Goal: Transaction & Acquisition: Purchase product/service

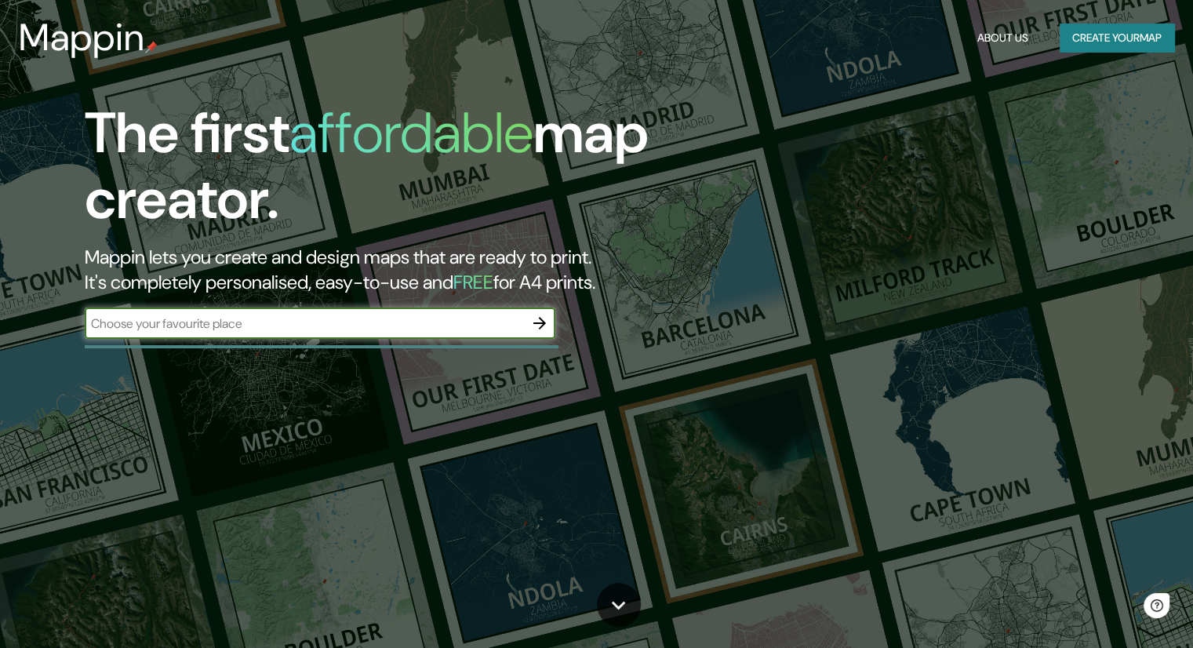
click at [316, 319] on input "text" at bounding box center [304, 324] width 439 height 18
type input "floridablanca santander"
click at [552, 321] on button "button" at bounding box center [539, 323] width 31 height 31
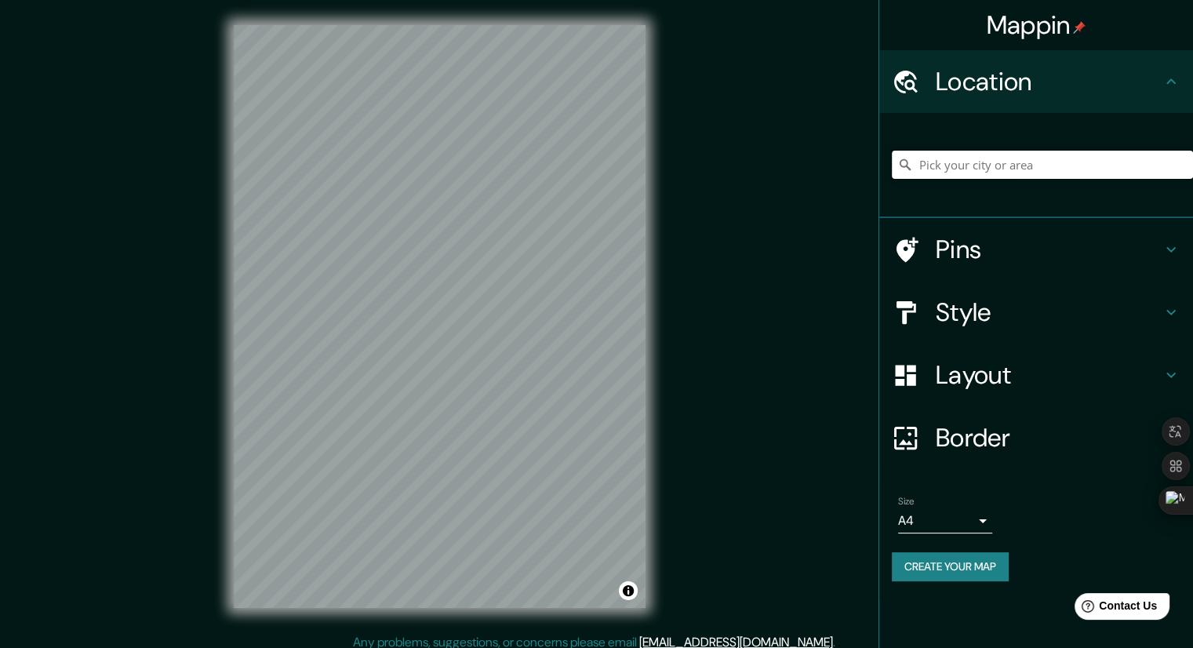
click at [1004, 162] on input "Pick your city or area" at bounding box center [1042, 165] width 301 height 28
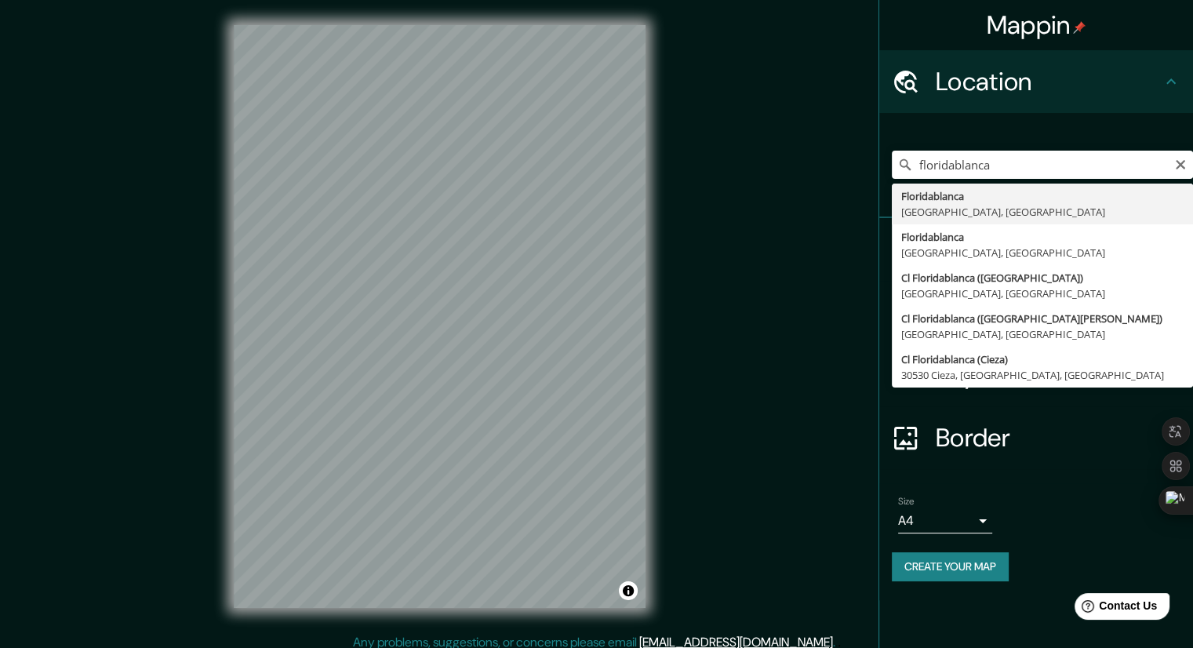
drag, startPoint x: 980, startPoint y: 188, endPoint x: 970, endPoint y: 194, distance: 11.6
type input "Floridablanca, [GEOGRAPHIC_DATA], [GEOGRAPHIC_DATA]"
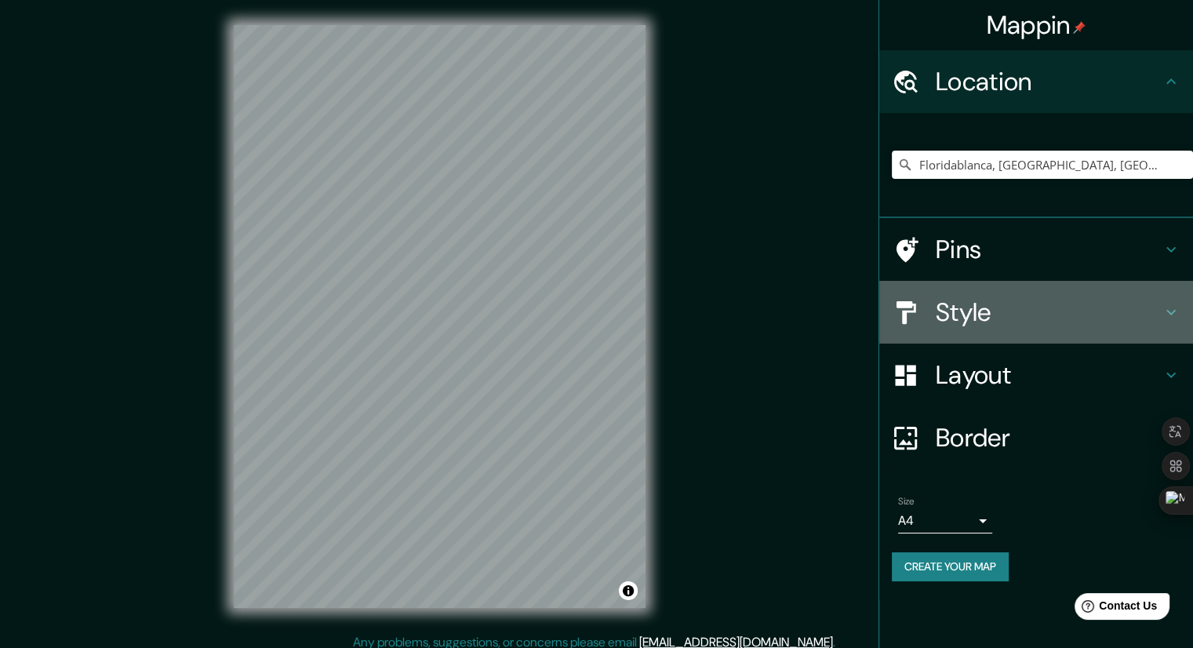
click at [1014, 302] on h4 "Style" at bounding box center [1049, 312] width 226 height 31
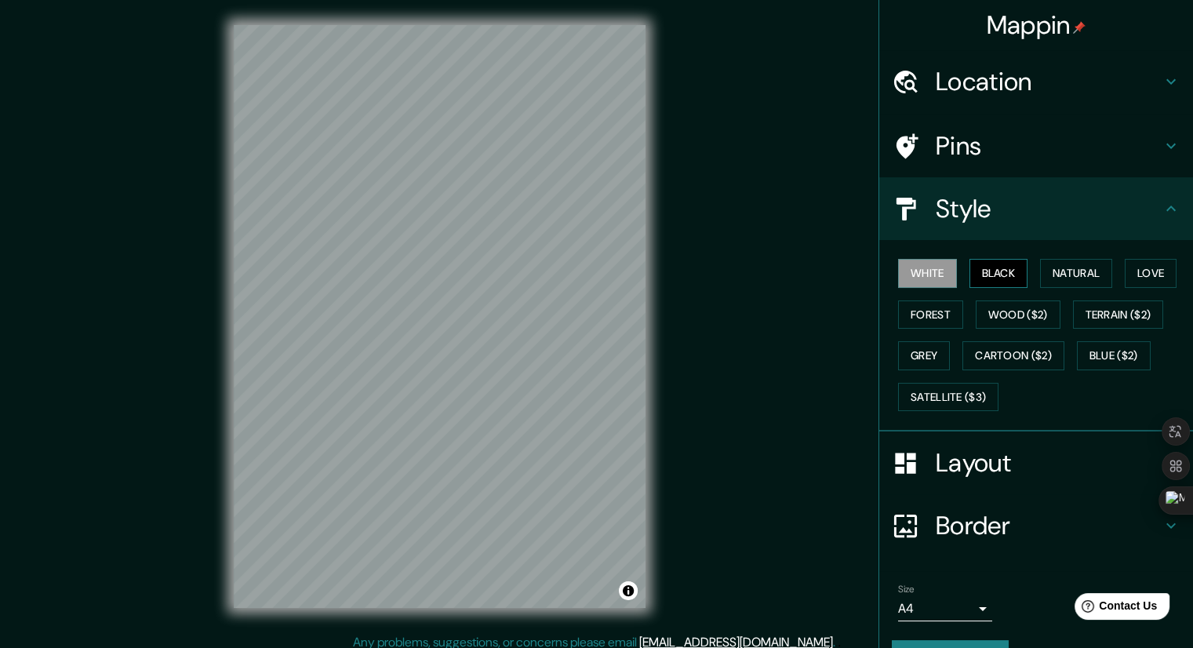
click at [1004, 280] on button "Black" at bounding box center [999, 273] width 59 height 29
click at [1069, 271] on button "Natural" at bounding box center [1076, 273] width 72 height 29
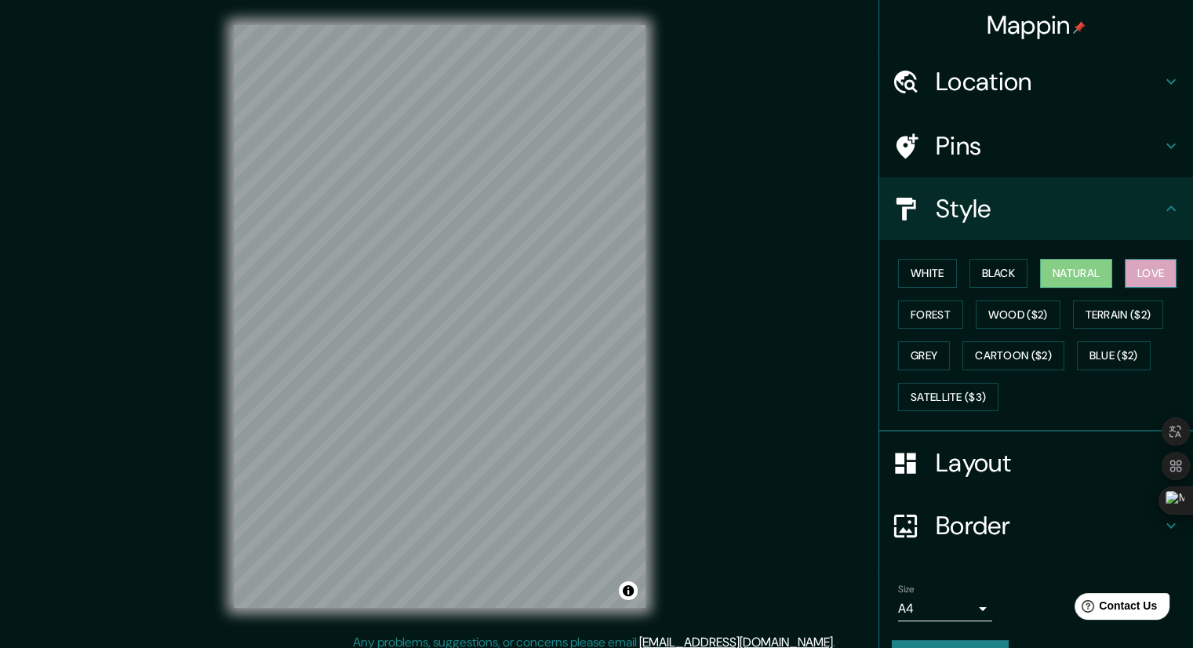
click at [1152, 265] on button "Love" at bounding box center [1151, 273] width 52 height 29
click at [941, 311] on button "Forest" at bounding box center [930, 314] width 65 height 29
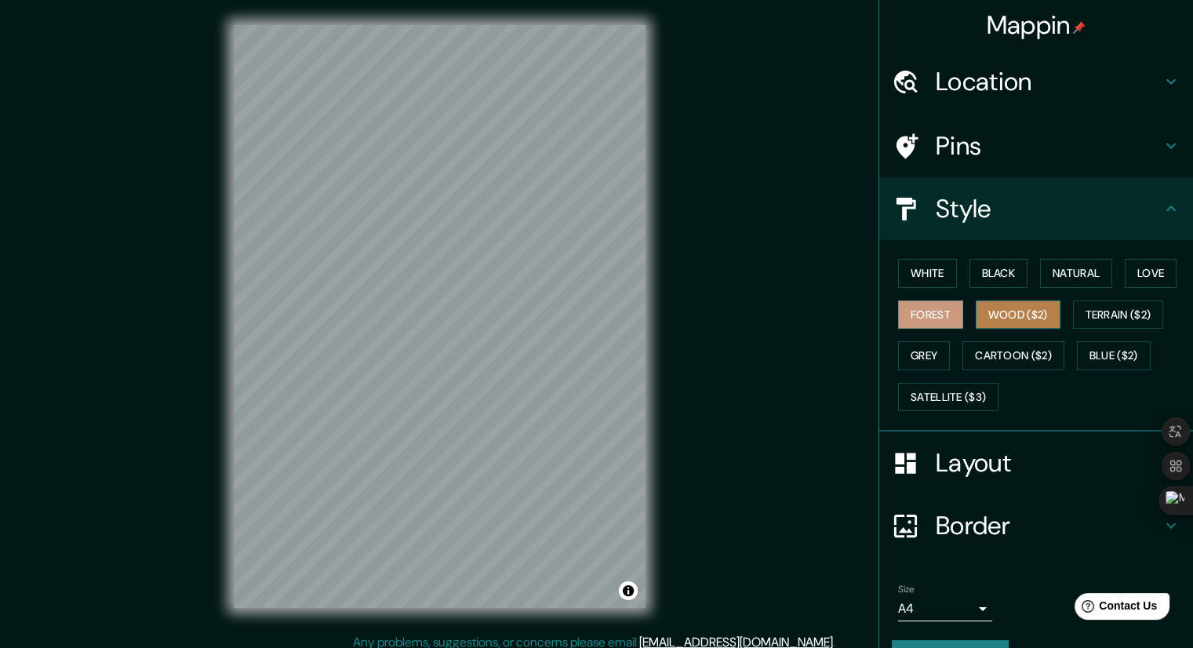
click at [1014, 308] on button "Wood ($2)" at bounding box center [1018, 314] width 85 height 29
click at [916, 325] on button "Forest" at bounding box center [930, 314] width 65 height 29
click at [1000, 308] on button "Wood ($2)" at bounding box center [1018, 314] width 85 height 29
click at [1089, 309] on button "Terrain ($2)" at bounding box center [1118, 314] width 91 height 29
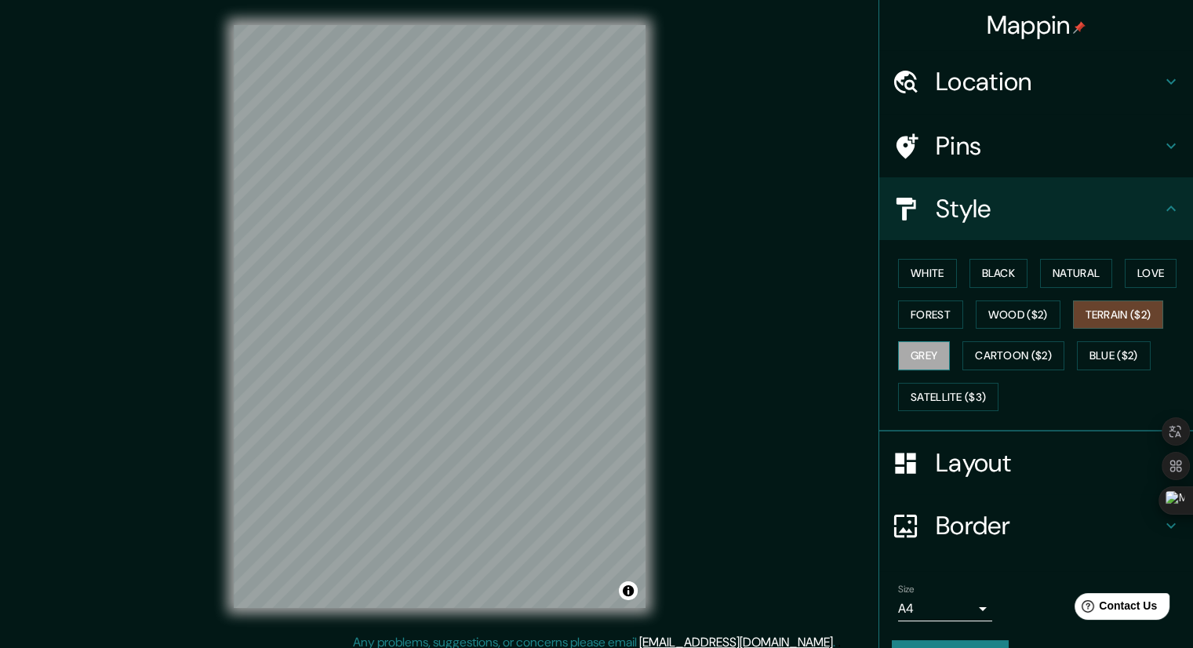
click at [920, 349] on button "Grey" at bounding box center [924, 355] width 52 height 29
click at [985, 346] on button "Cartoon ($2)" at bounding box center [1014, 355] width 102 height 29
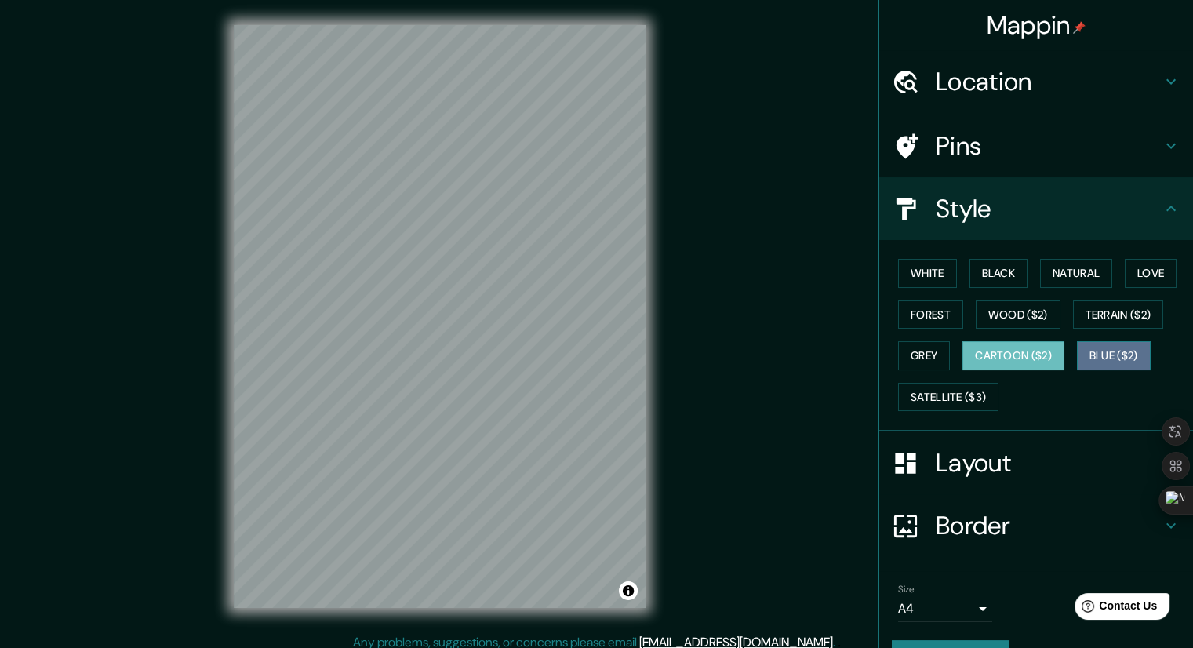
click at [1099, 361] on button "Blue ($2)" at bounding box center [1114, 355] width 74 height 29
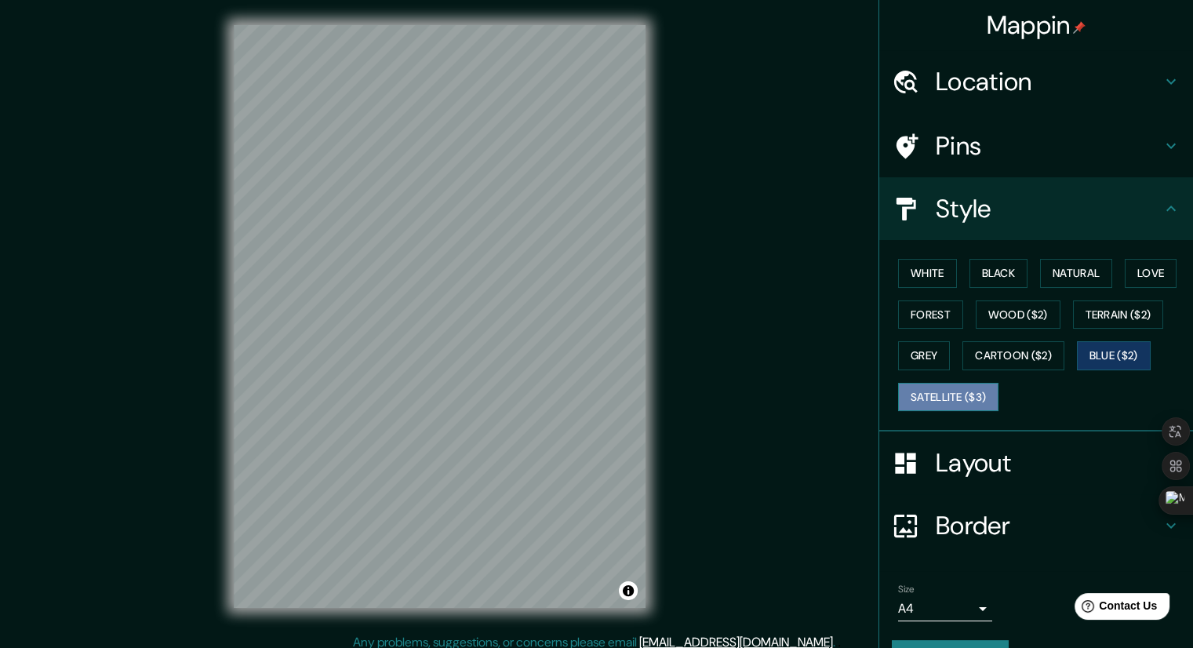
click at [961, 403] on button "Satellite ($3)" at bounding box center [948, 397] width 100 height 29
click at [985, 365] on button "Cartoon ($2)" at bounding box center [1014, 355] width 102 height 29
click at [924, 383] on button "Satellite ($3)" at bounding box center [948, 397] width 100 height 29
click at [930, 274] on button "White" at bounding box center [927, 273] width 59 height 29
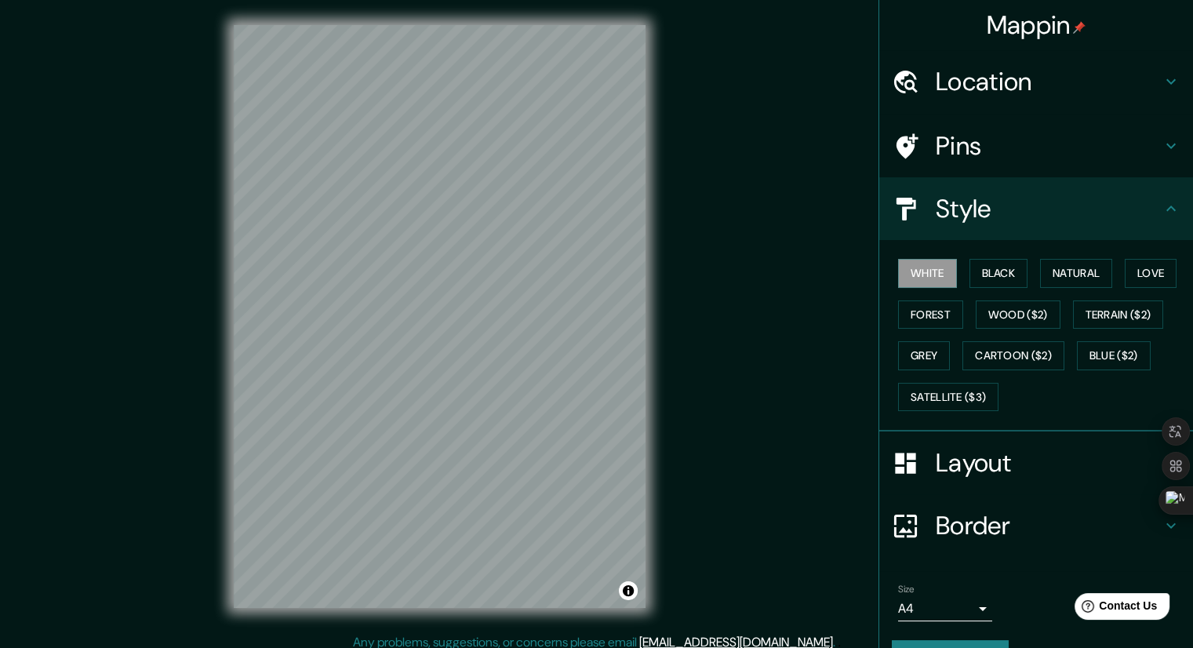
click at [1001, 157] on h4 "Pins" at bounding box center [1049, 145] width 226 height 31
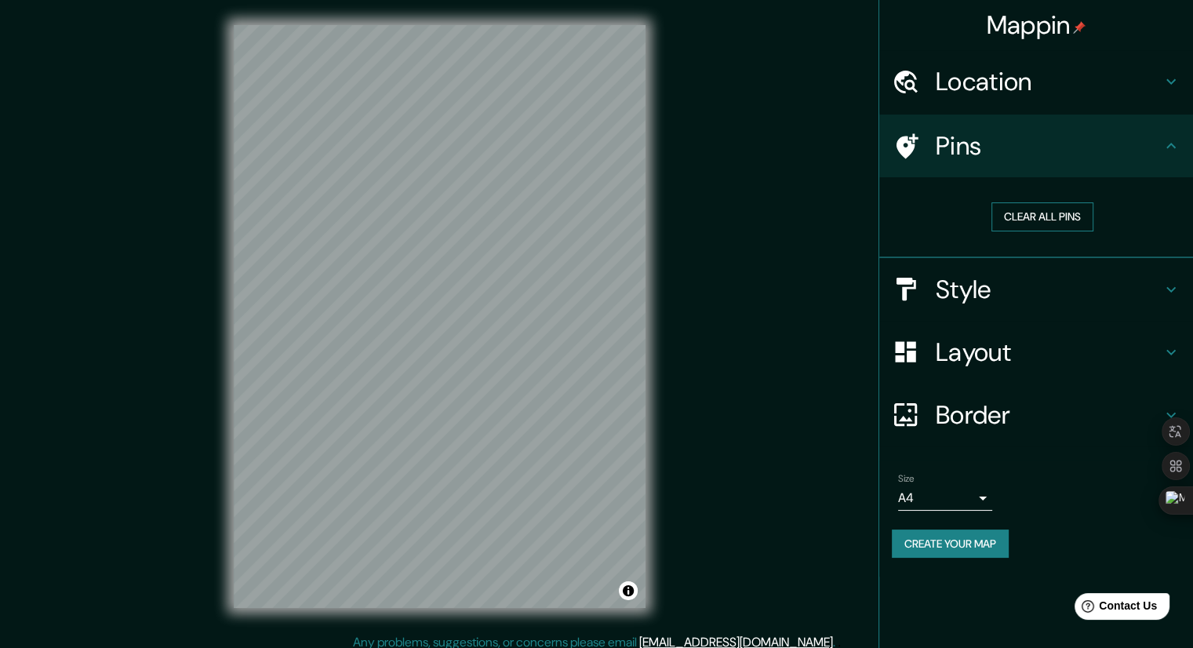
click at [1039, 220] on button "Clear all pins" at bounding box center [1043, 216] width 102 height 29
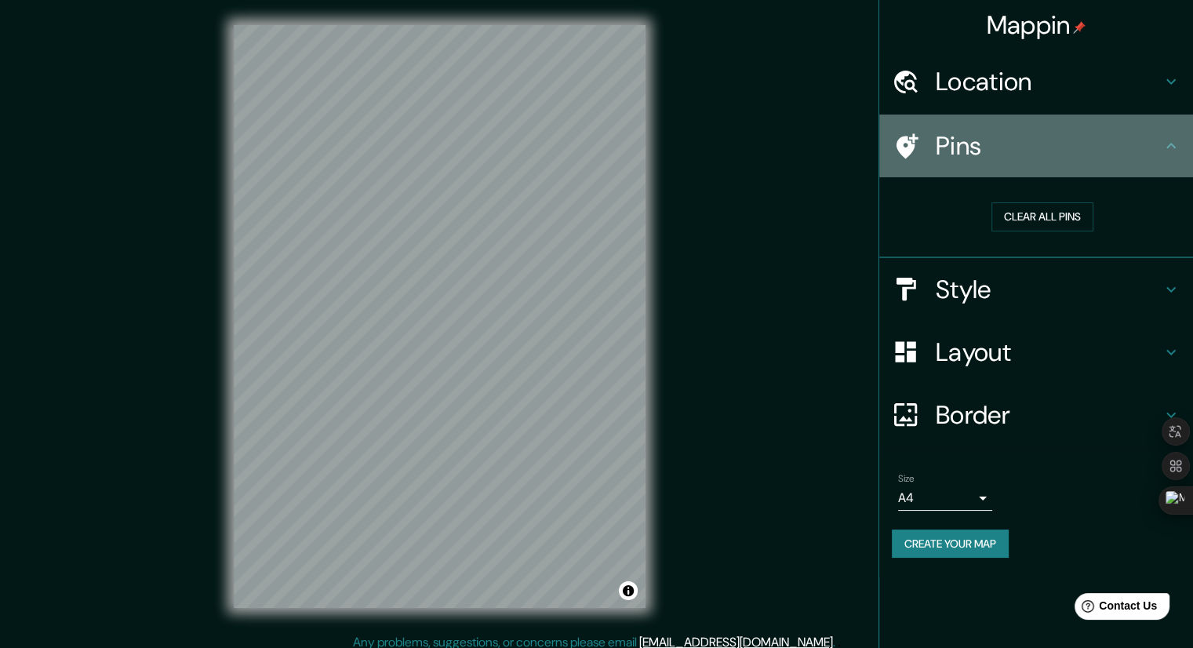
click at [1009, 143] on h4 "Pins" at bounding box center [1049, 145] width 226 height 31
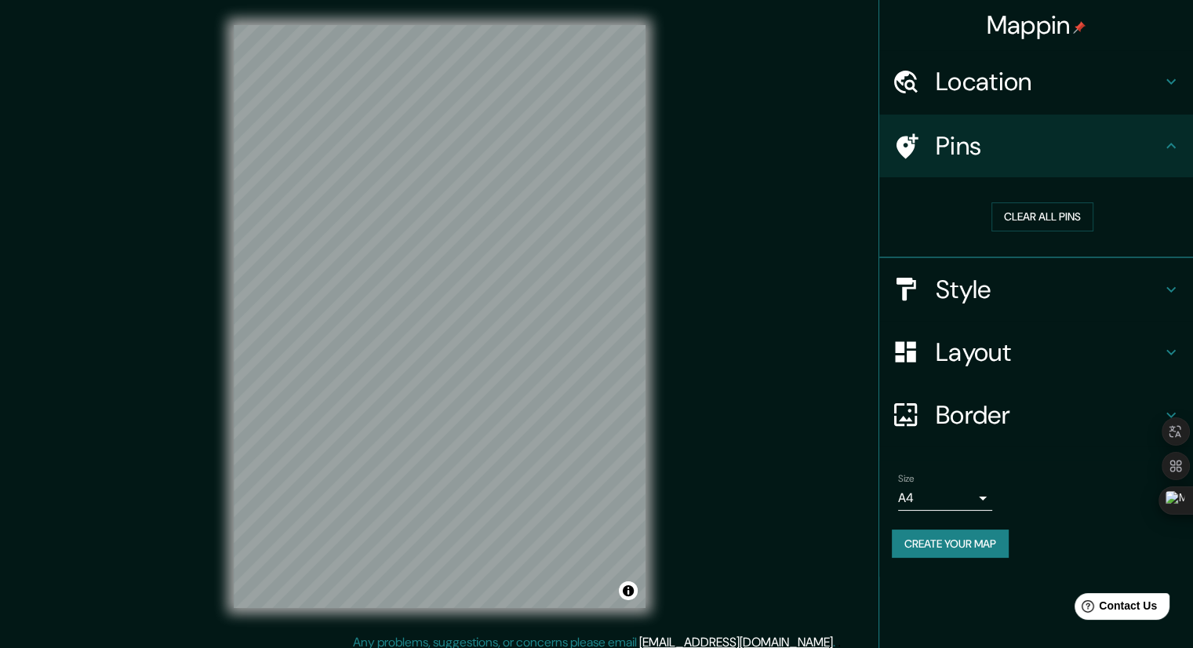
click at [1095, 129] on div "Pins" at bounding box center [1036, 146] width 314 height 63
click at [1003, 343] on h4 "Layout" at bounding box center [1049, 352] width 226 height 31
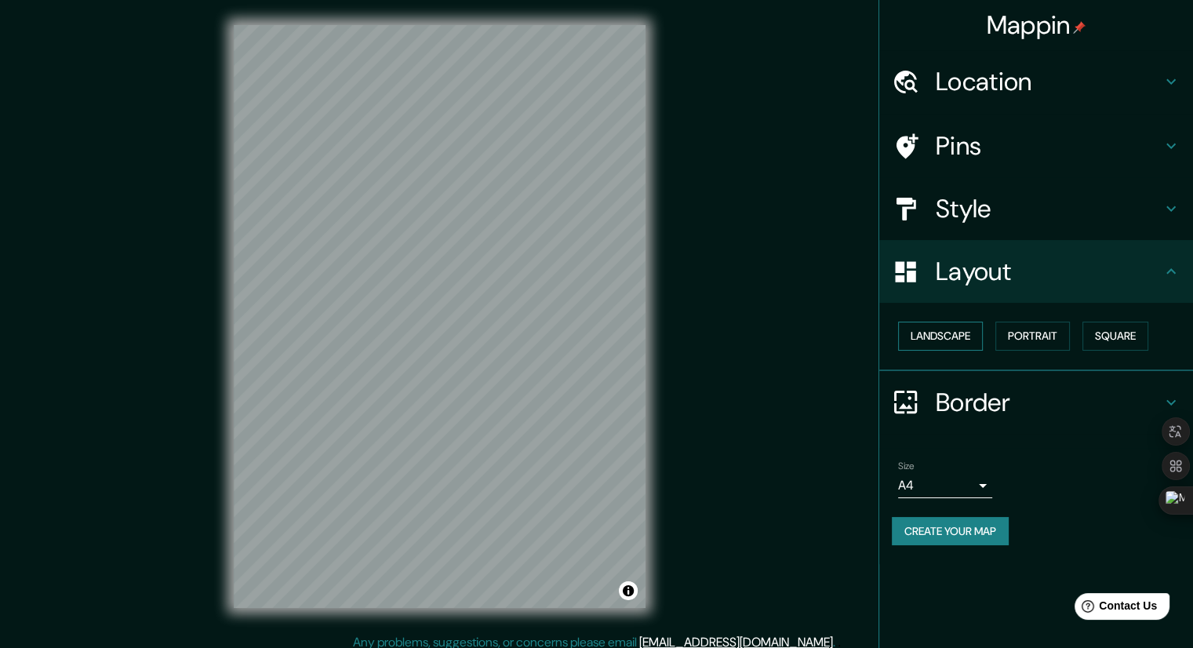
click at [953, 337] on button "Landscape" at bounding box center [940, 336] width 85 height 29
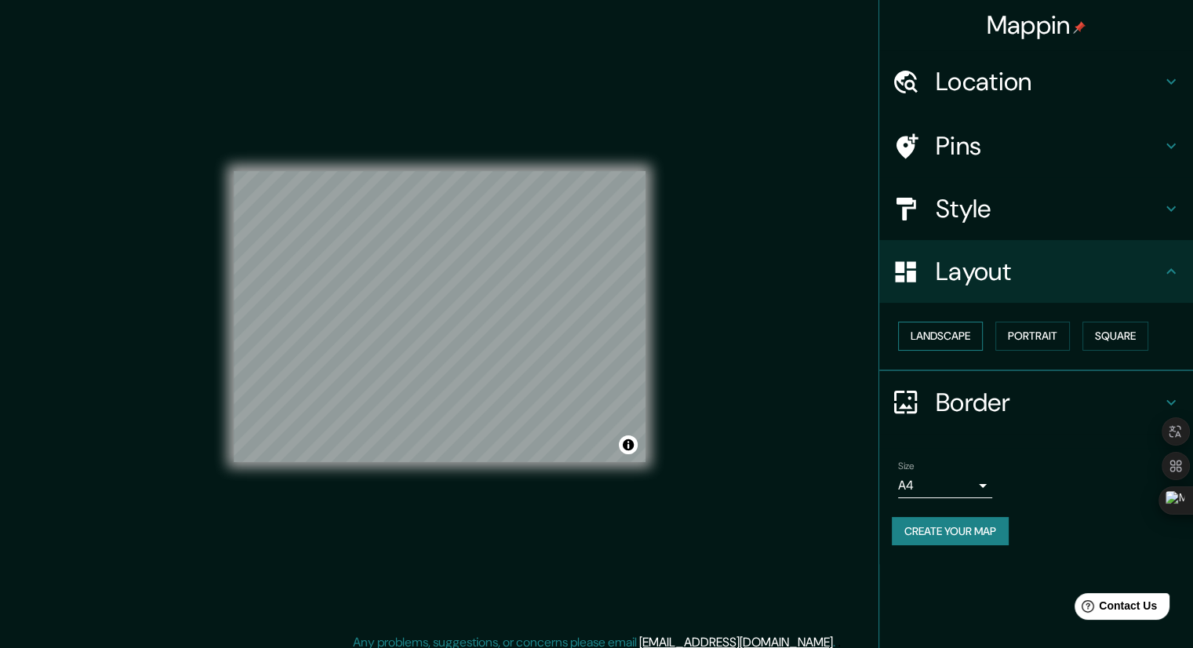
click at [954, 337] on button "Landscape" at bounding box center [940, 336] width 85 height 29
click at [1061, 331] on button "Portrait" at bounding box center [1033, 336] width 75 height 29
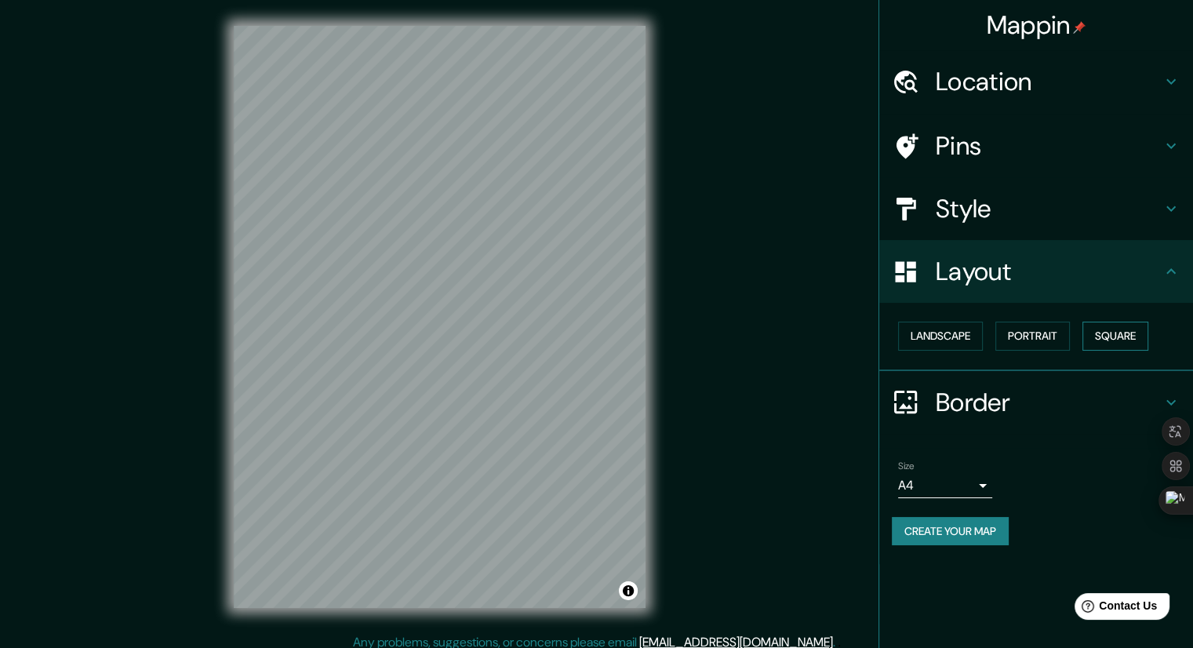
click at [1128, 325] on button "Square" at bounding box center [1116, 336] width 66 height 29
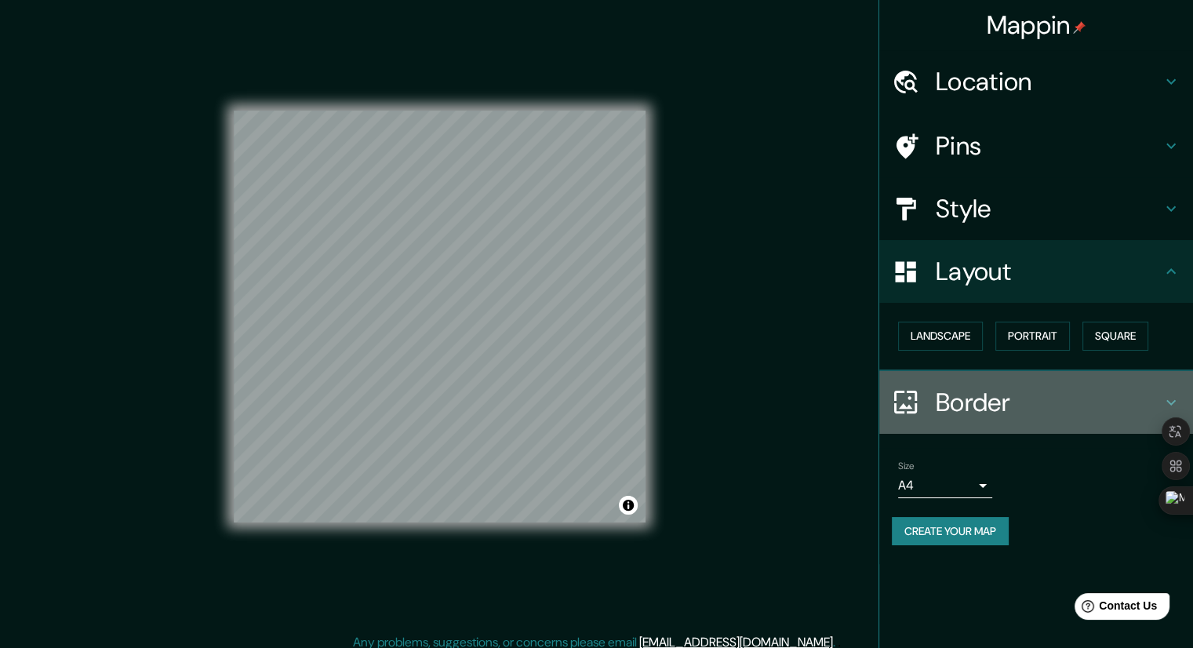
click at [993, 389] on h4 "Border" at bounding box center [1049, 402] width 226 height 31
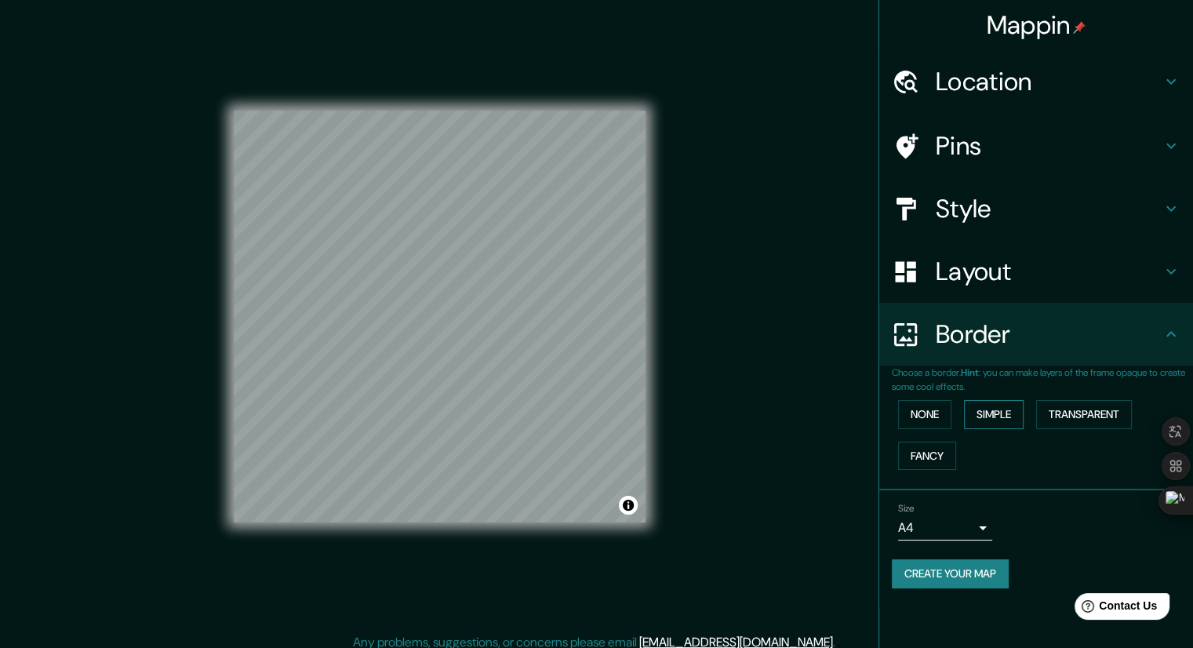
click at [1001, 402] on button "Simple" at bounding box center [994, 414] width 60 height 29
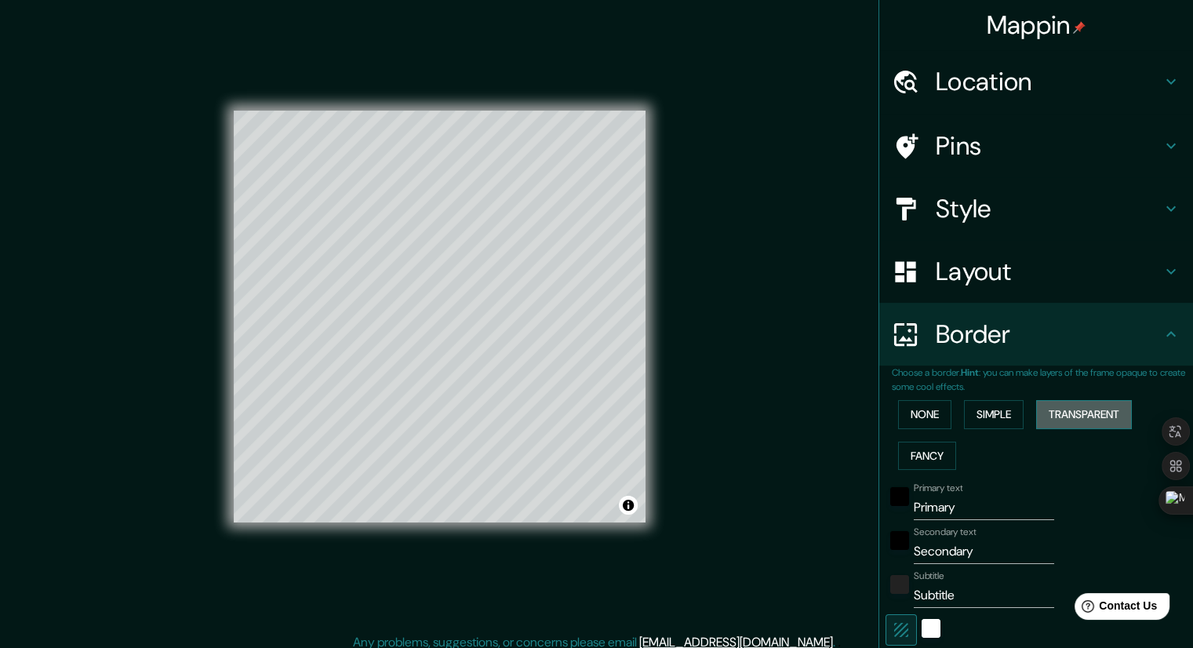
click at [1067, 415] on button "Transparent" at bounding box center [1084, 414] width 96 height 29
click at [929, 456] on button "Fancy" at bounding box center [927, 456] width 58 height 29
click at [1091, 409] on button "Transparent" at bounding box center [1084, 414] width 96 height 29
click at [926, 453] on button "Fancy" at bounding box center [927, 456] width 58 height 29
click at [991, 414] on button "Simple" at bounding box center [994, 414] width 60 height 29
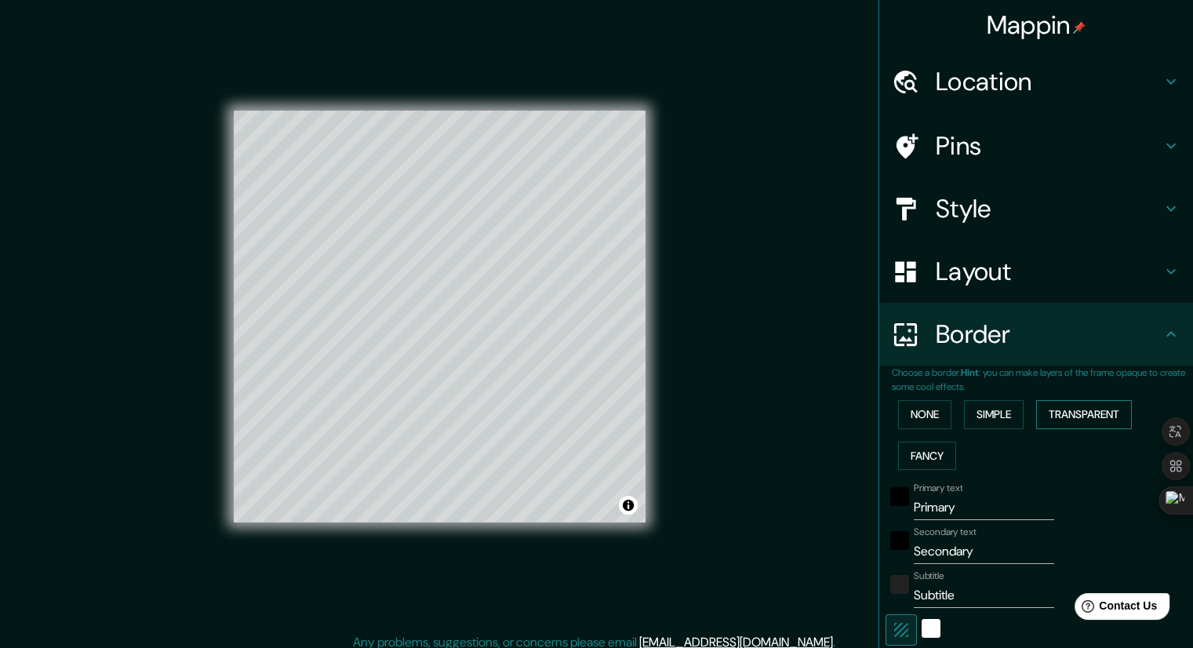
click at [1077, 410] on button "Transparent" at bounding box center [1084, 414] width 96 height 29
click at [911, 416] on button "None" at bounding box center [924, 414] width 53 height 29
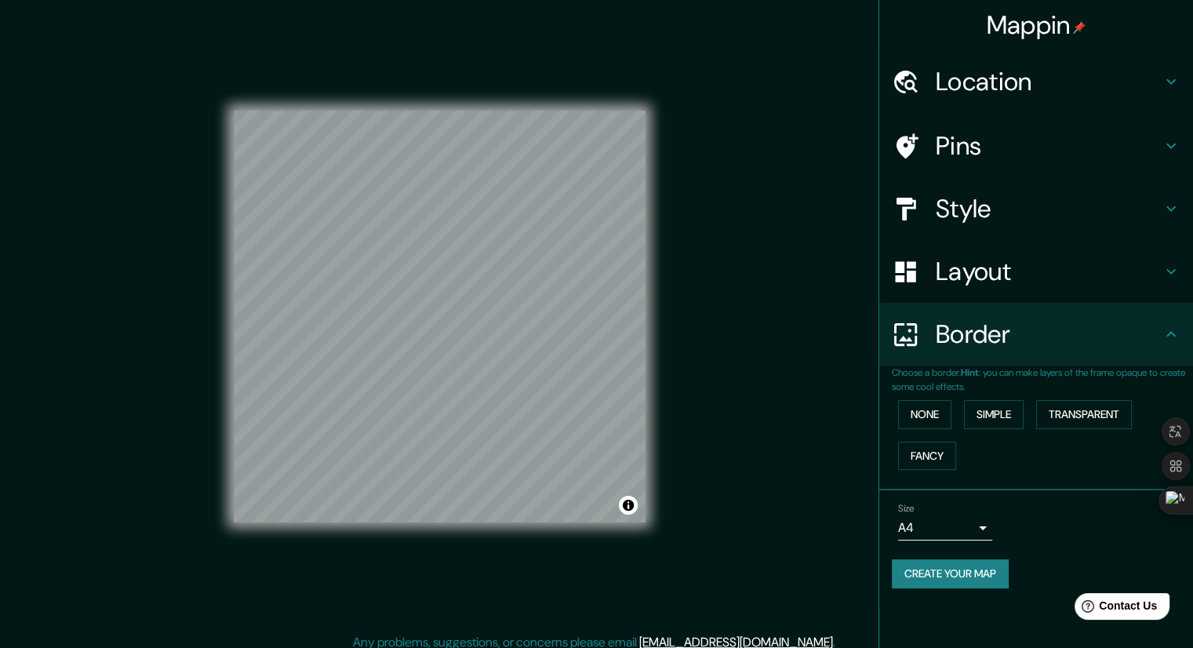
click at [1003, 349] on h4 "Border" at bounding box center [1049, 334] width 226 height 31
click at [1145, 331] on h4 "Border" at bounding box center [1049, 334] width 226 height 31
click at [1078, 282] on h4 "Layout" at bounding box center [1049, 271] width 226 height 31
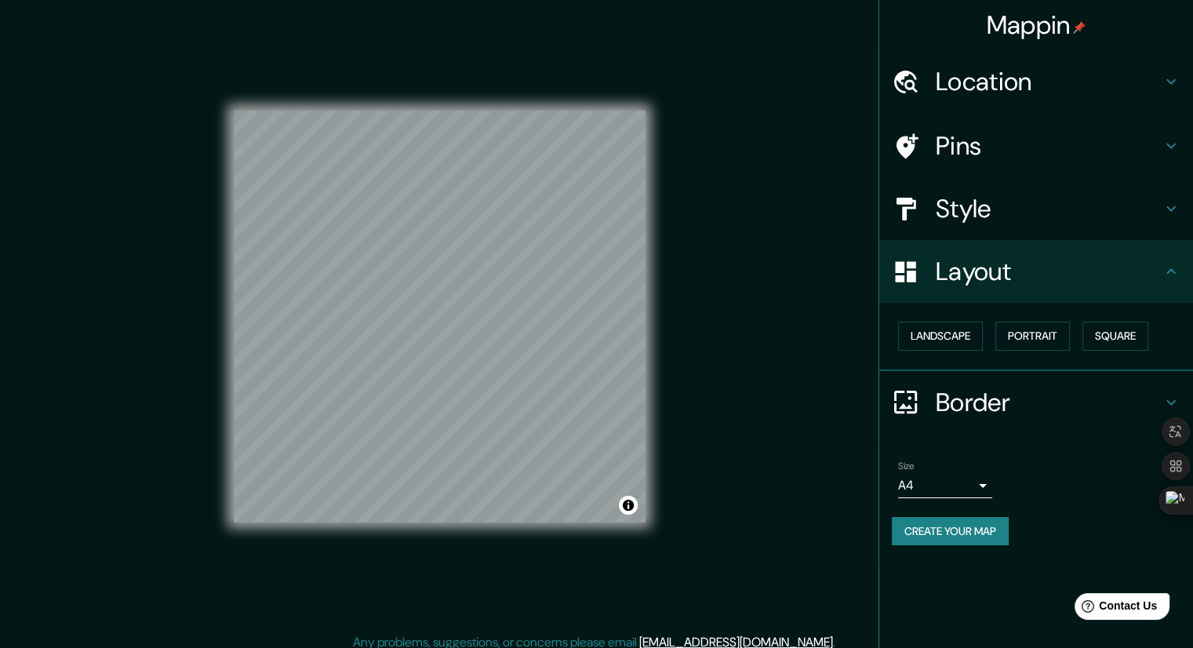
click at [1021, 216] on h4 "Style" at bounding box center [1049, 208] width 226 height 31
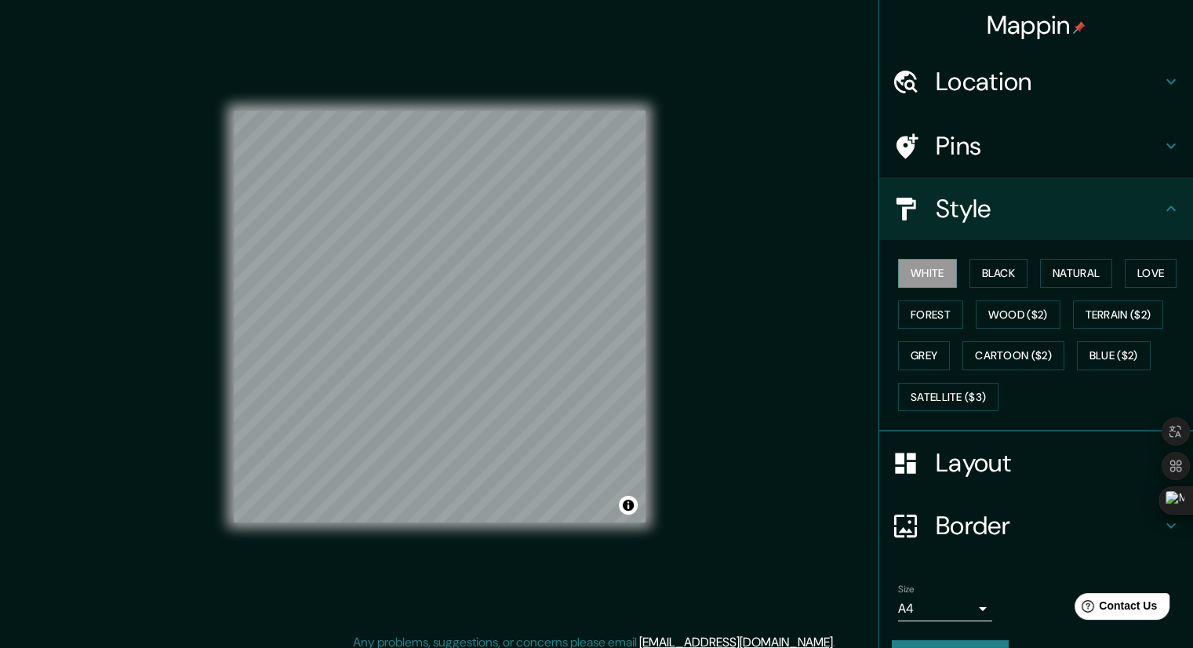
click at [1011, 286] on div "White Black Natural Love Forest Wood ($2) Terrain ($2) Grey Cartoon ($2) Blue (…" at bounding box center [1042, 335] width 301 height 165
drag, startPoint x: 1014, startPoint y: 275, endPoint x: 1032, endPoint y: 271, distance: 17.9
click at [1014, 275] on button "Black" at bounding box center [999, 273] width 59 height 29
click at [1053, 271] on button "Natural" at bounding box center [1076, 273] width 72 height 29
click at [1139, 271] on button "Love" at bounding box center [1151, 273] width 52 height 29
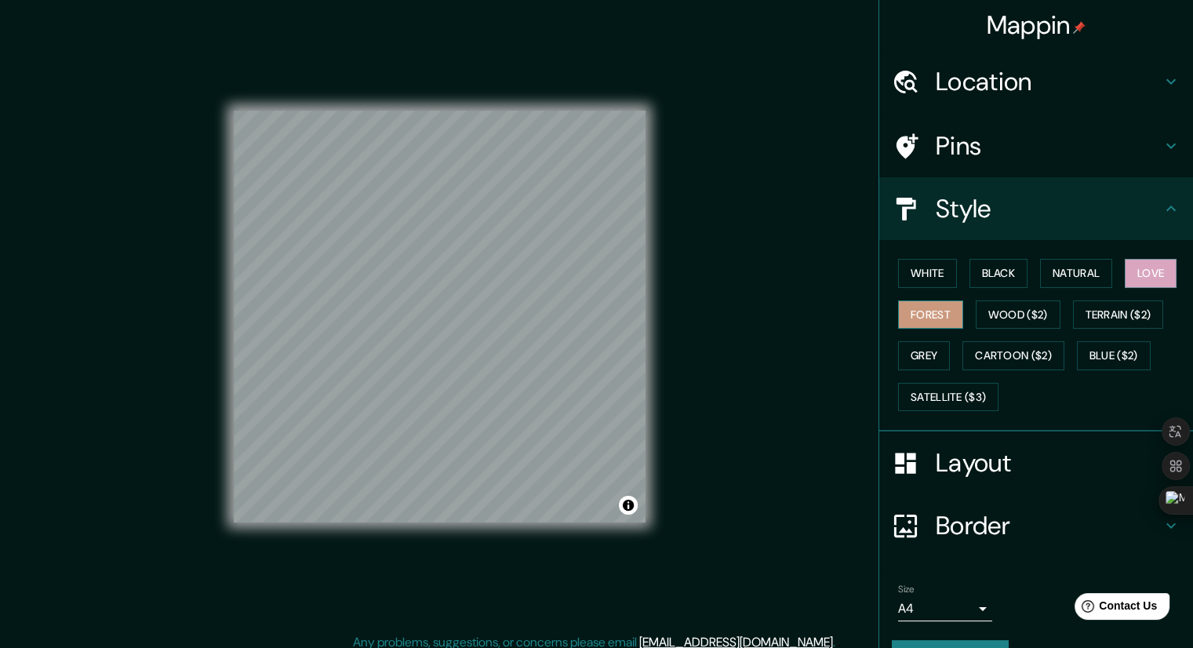
click at [948, 309] on button "Forest" at bounding box center [930, 314] width 65 height 29
click at [932, 278] on button "White" at bounding box center [927, 273] width 59 height 29
click at [1007, 264] on button "Black" at bounding box center [999, 273] width 59 height 29
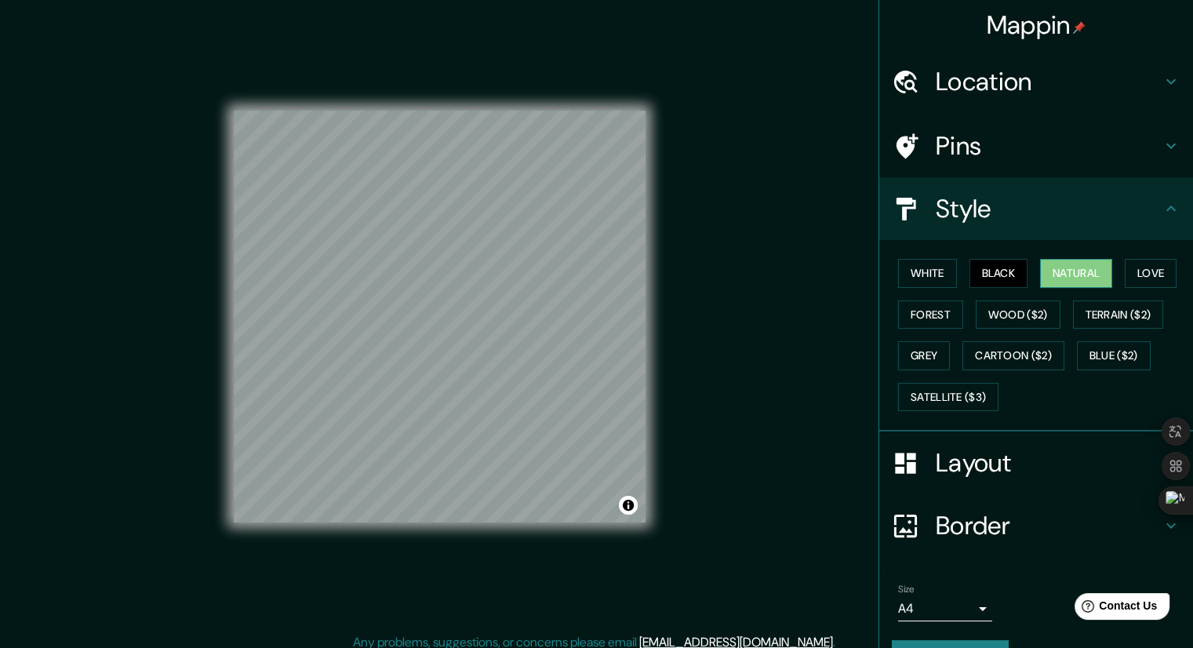
click at [1095, 277] on button "Natural" at bounding box center [1076, 273] width 72 height 29
click at [1168, 277] on button "Love" at bounding box center [1151, 273] width 52 height 29
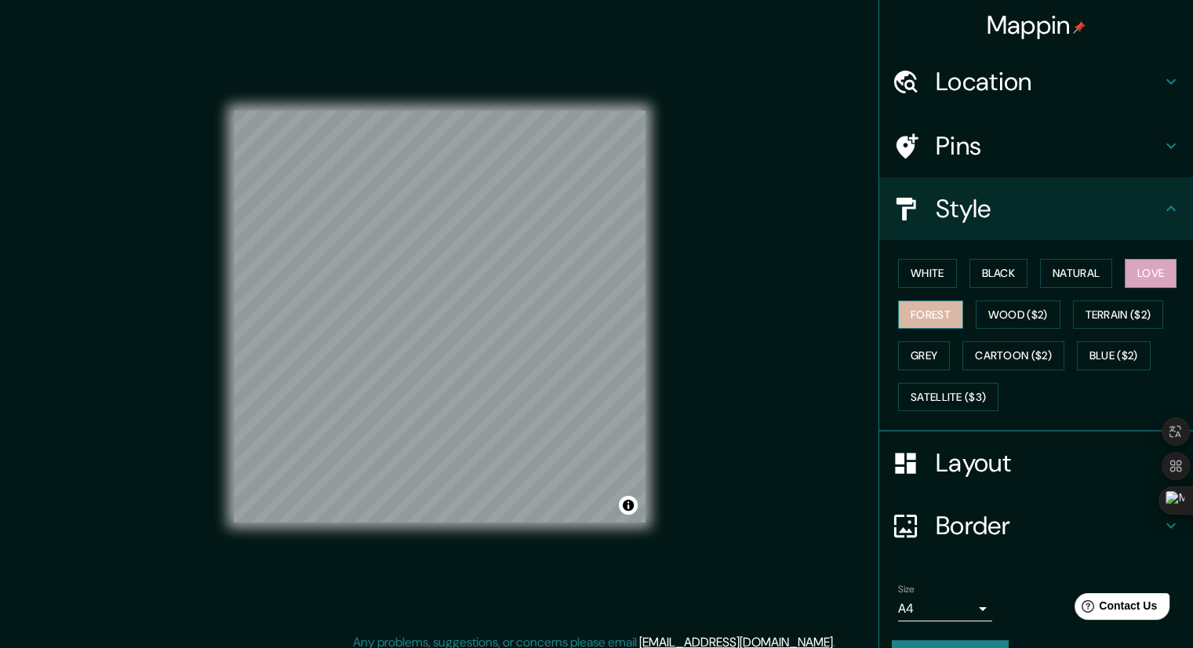
click at [941, 317] on button "Forest" at bounding box center [930, 314] width 65 height 29
click at [1019, 305] on button "Wood ($2)" at bounding box center [1018, 314] width 85 height 29
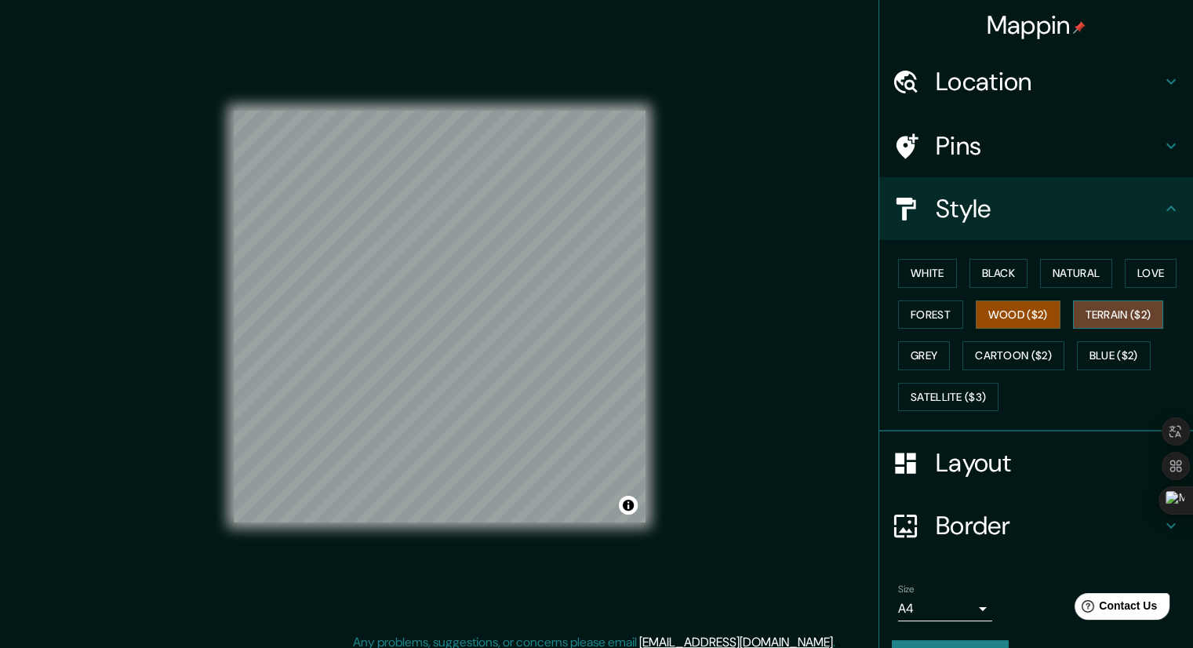
click at [1142, 303] on button "Terrain ($2)" at bounding box center [1118, 314] width 91 height 29
click at [992, 442] on div "Layout" at bounding box center [1036, 463] width 314 height 63
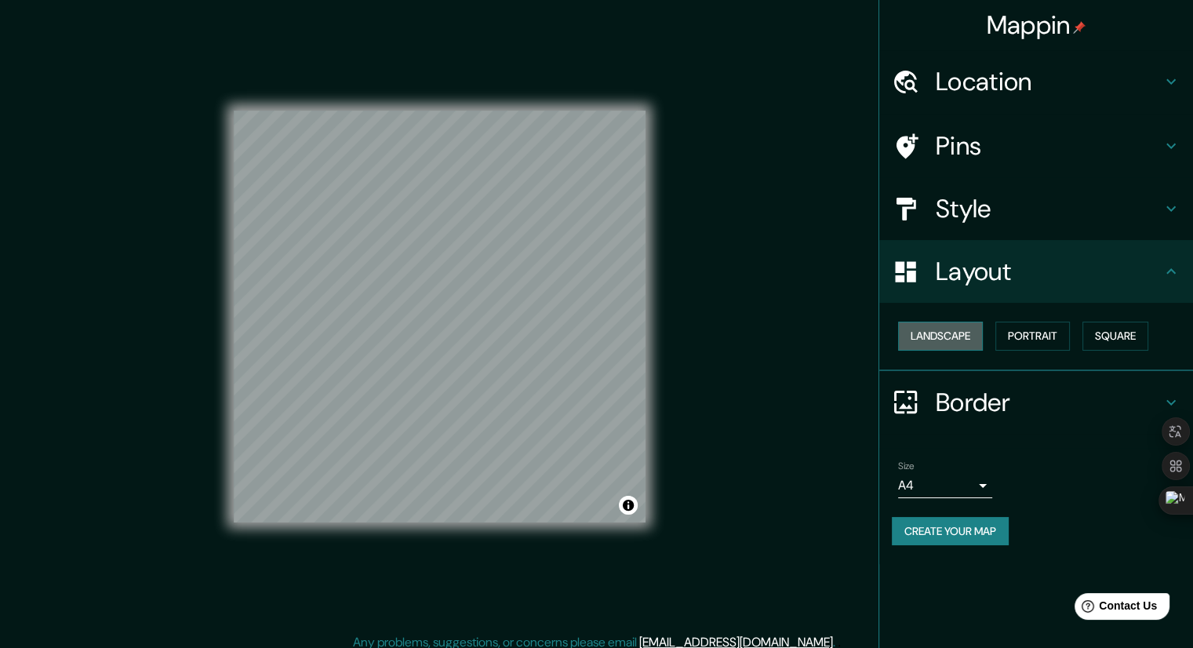
click at [954, 335] on button "Landscape" at bounding box center [940, 336] width 85 height 29
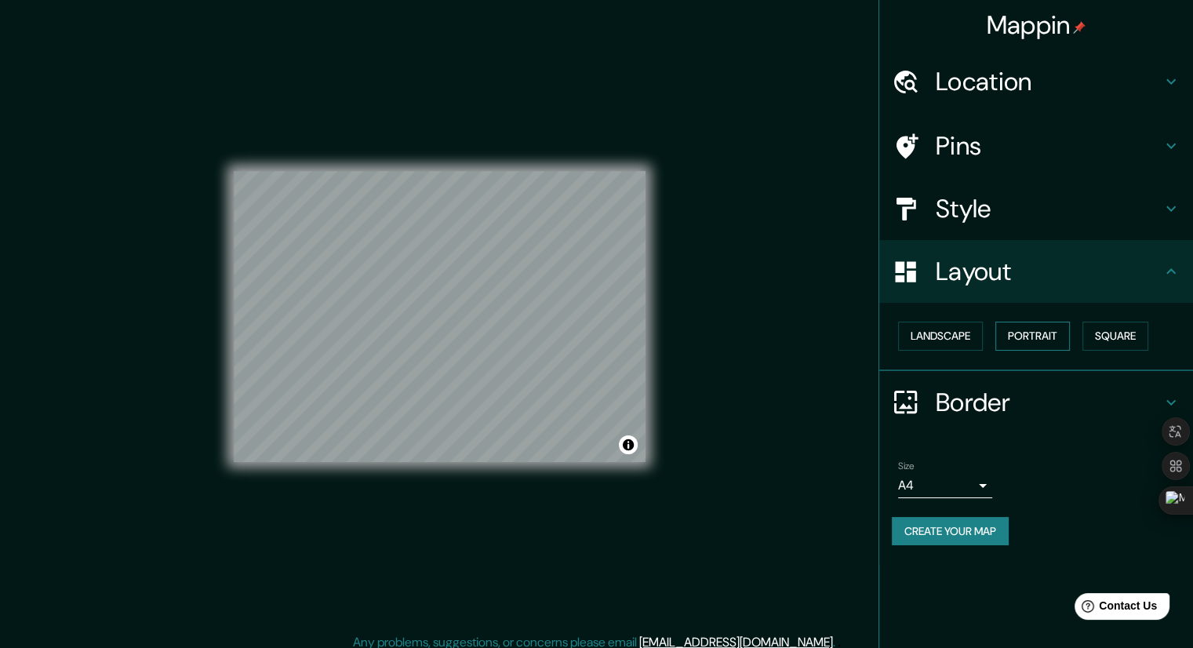
click at [1044, 330] on button "Portrait" at bounding box center [1033, 336] width 75 height 29
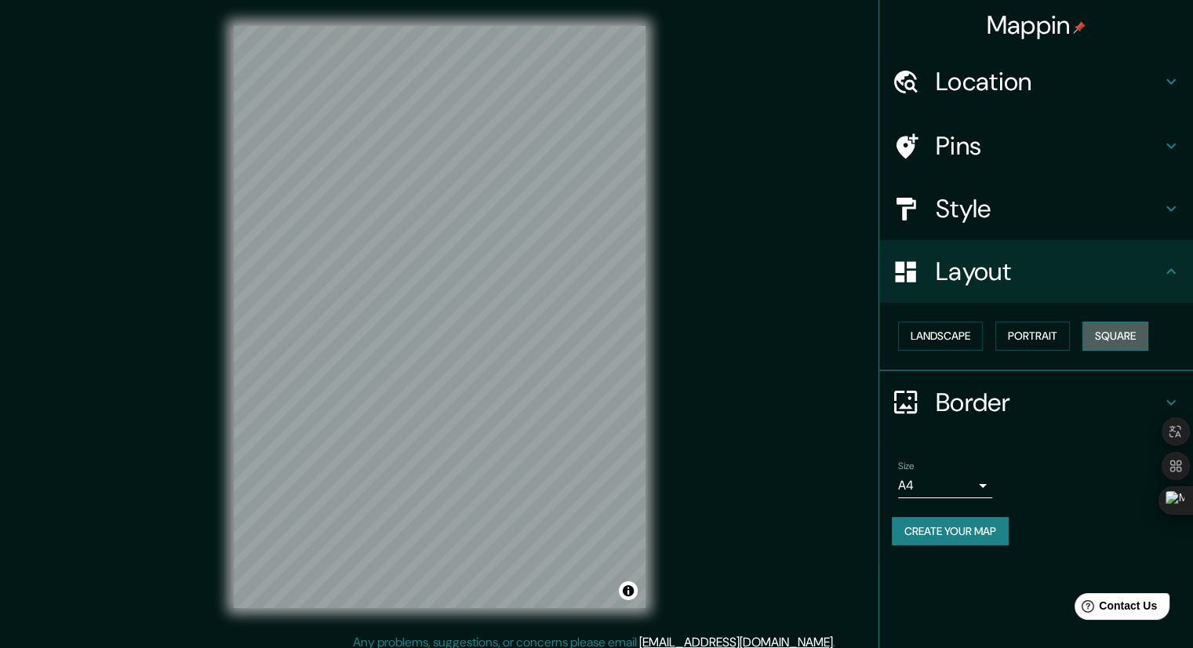
click at [1140, 331] on button "Square" at bounding box center [1116, 336] width 66 height 29
